Goal: Task Accomplishment & Management: Manage account settings

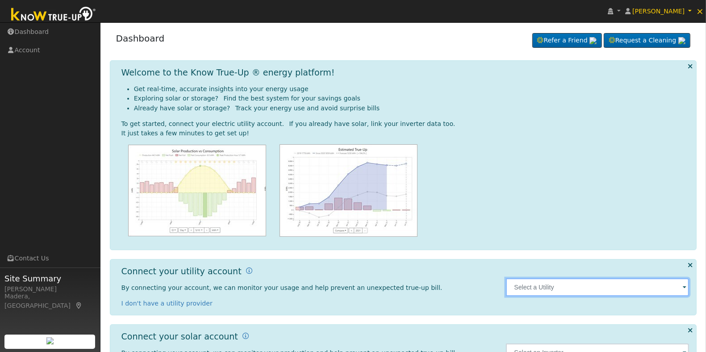
click at [619, 292] on input "text" at bounding box center [597, 287] width 183 height 18
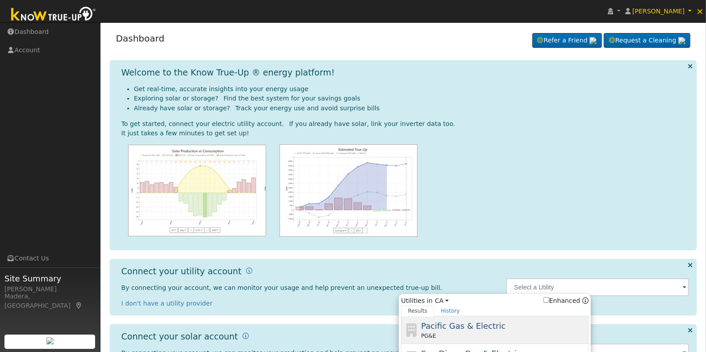
click at [536, 329] on div "Pacific Gas & Electric PG&E" at bounding box center [504, 330] width 166 height 20
type input "PG&E"
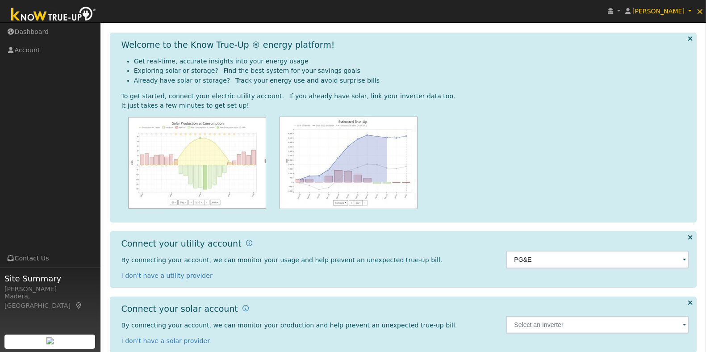
scroll to position [43, 0]
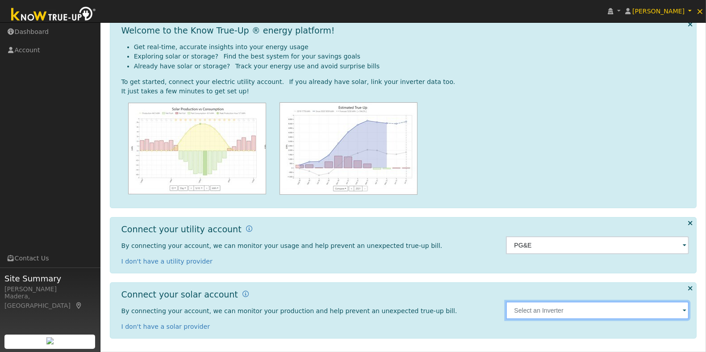
click at [575, 313] on input "text" at bounding box center [597, 310] width 183 height 18
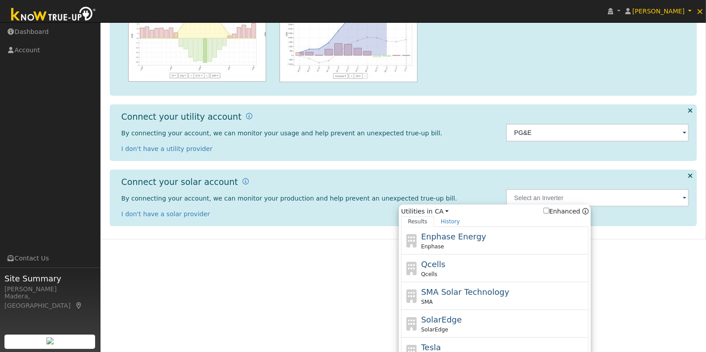
click at [559, 77] on div at bounding box center [405, 36] width 568 height 92
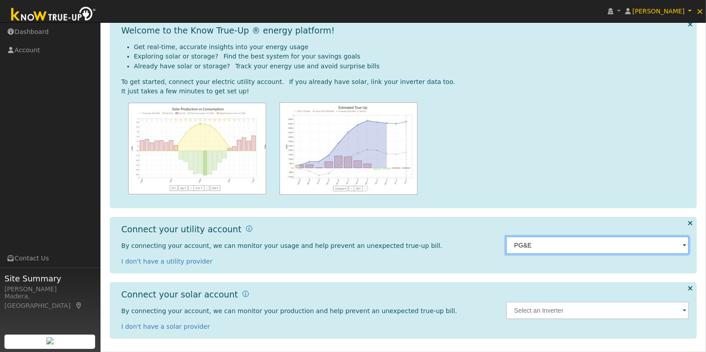
click at [595, 249] on input "PG&E" at bounding box center [597, 245] width 183 height 18
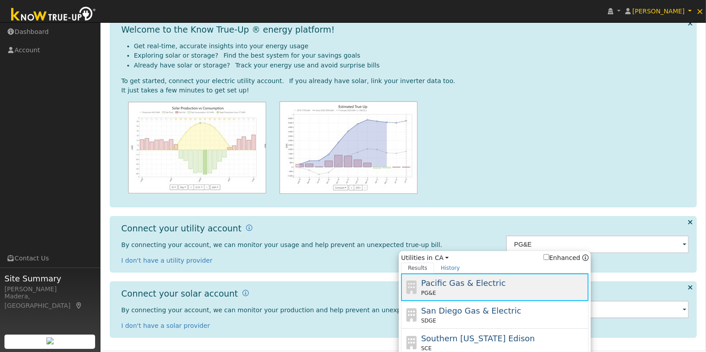
click at [483, 287] on span "Pacific Gas & Electric" at bounding box center [463, 282] width 84 height 9
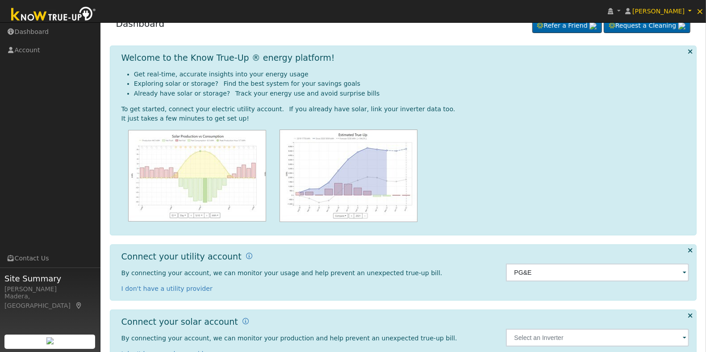
scroll to position [0, 0]
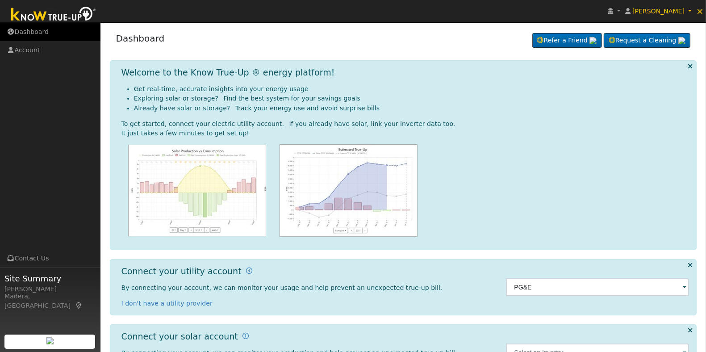
click at [25, 30] on link "Dashboard" at bounding box center [50, 32] width 100 height 18
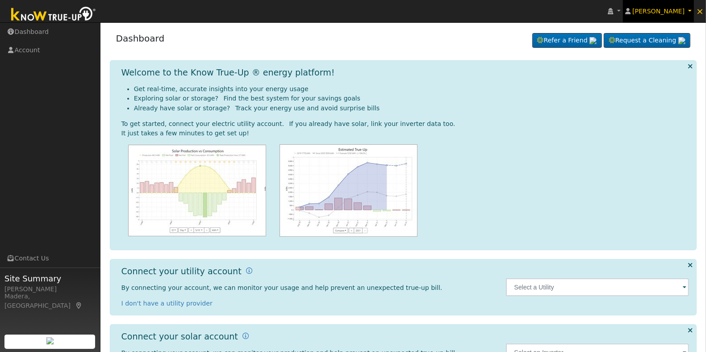
click at [679, 10] on span "[PERSON_NAME]" at bounding box center [658, 11] width 52 height 7
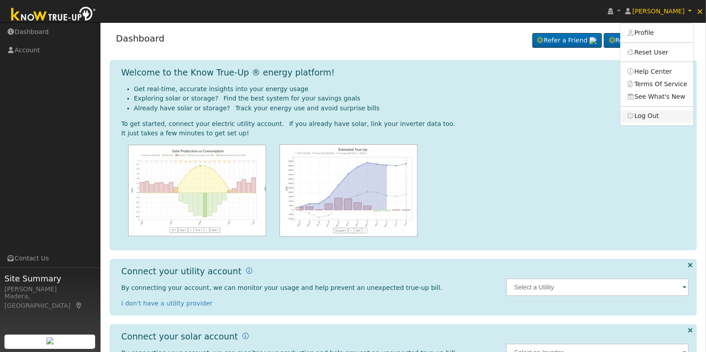
click at [662, 121] on link "Log Out" at bounding box center [656, 116] width 73 height 12
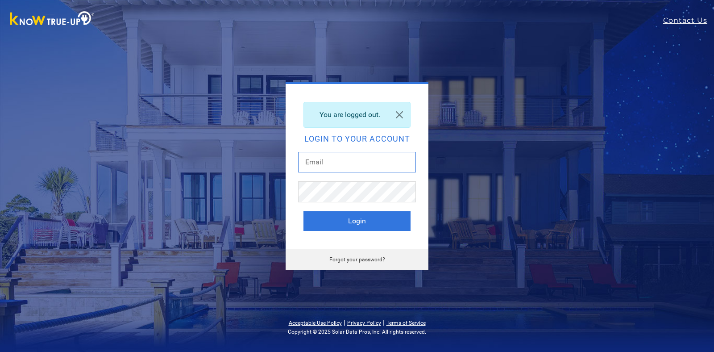
click at [337, 170] on input "text" at bounding box center [357, 162] width 118 height 21
type input "[EMAIL_ADDRESS][DOMAIN_NAME]"
click at [369, 224] on button "Login" at bounding box center [357, 221] width 107 height 20
